Goal: Find specific page/section: Find specific page/section

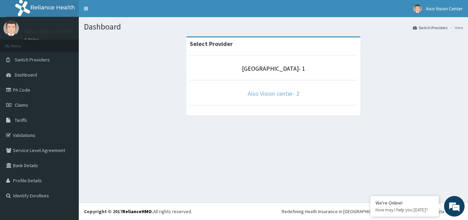
click at [289, 92] on link "Aiso Vision center- 2" at bounding box center [274, 93] width 52 height 8
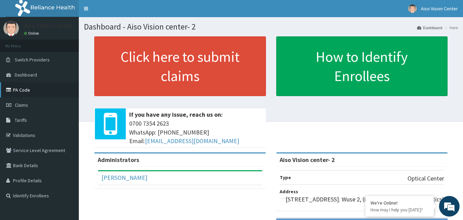
click at [36, 92] on link "PA Code" at bounding box center [39, 89] width 79 height 15
